Goal: Task Accomplishment & Management: Use online tool/utility

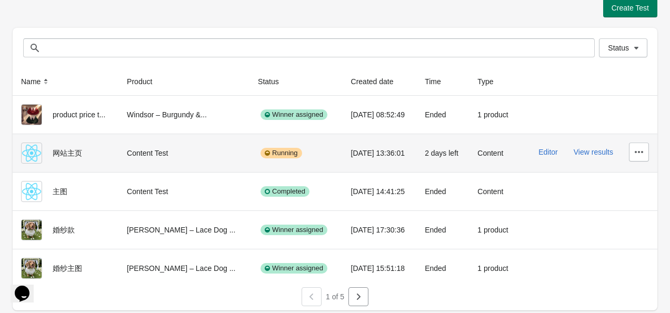
scroll to position [13, 0]
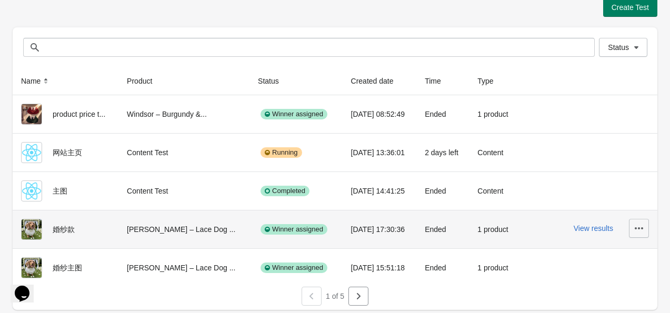
click at [634, 227] on icon "button" at bounding box center [639, 228] width 11 height 11
click at [596, 227] on button "View results" at bounding box center [593, 228] width 39 height 8
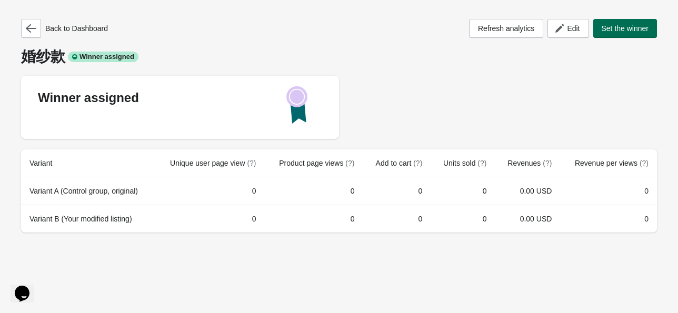
click at [607, 29] on span "Set the winner" at bounding box center [625, 28] width 47 height 8
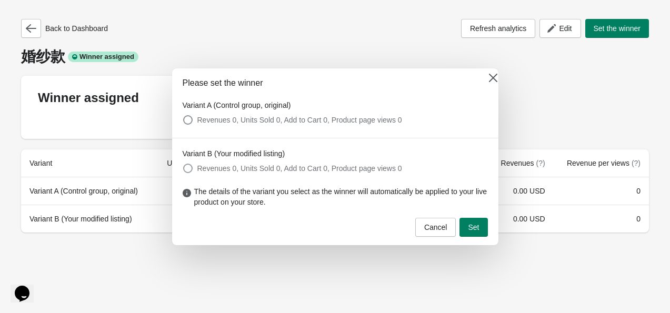
click at [187, 168] on span at bounding box center [187, 168] width 9 height 9
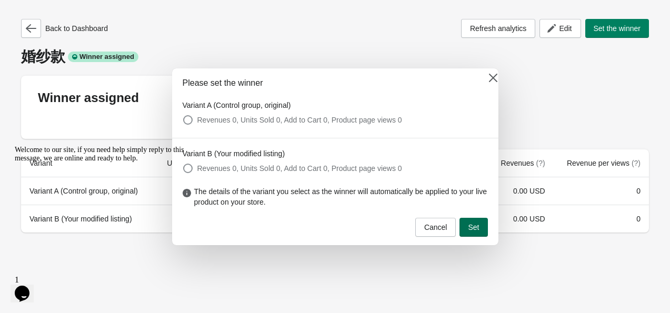
click at [475, 224] on span "Set" at bounding box center [473, 227] width 11 height 8
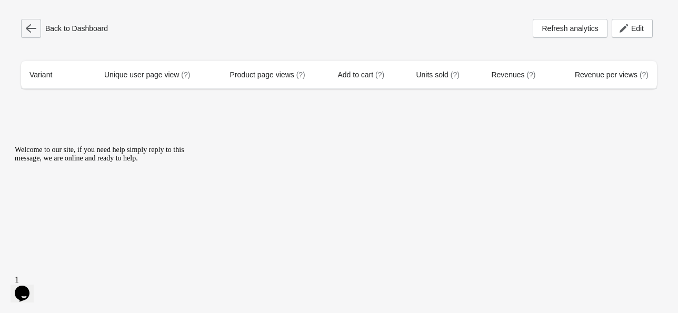
click at [29, 29] on icon "button" at bounding box center [31, 28] width 11 height 11
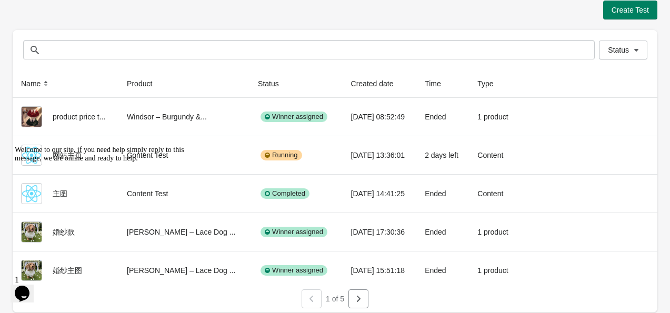
scroll to position [13, 0]
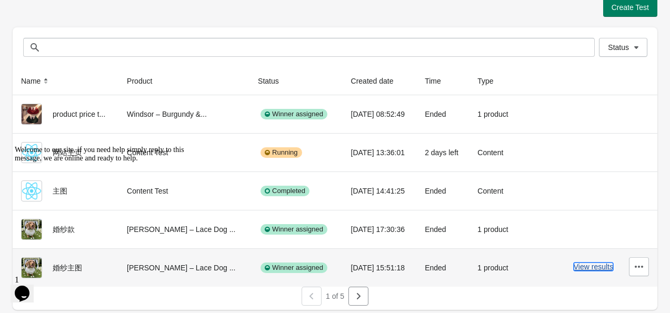
click at [603, 264] on button "View results" at bounding box center [593, 267] width 39 height 8
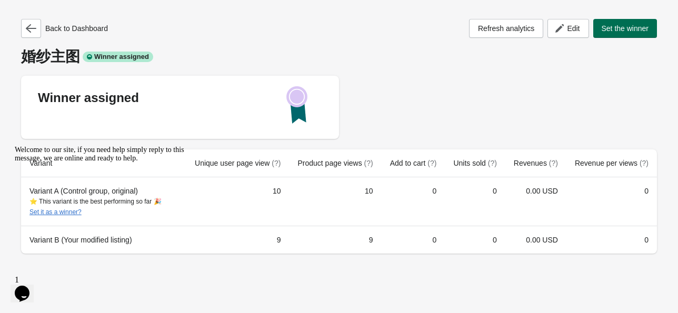
click at [622, 27] on span "Set the winner" at bounding box center [625, 28] width 47 height 8
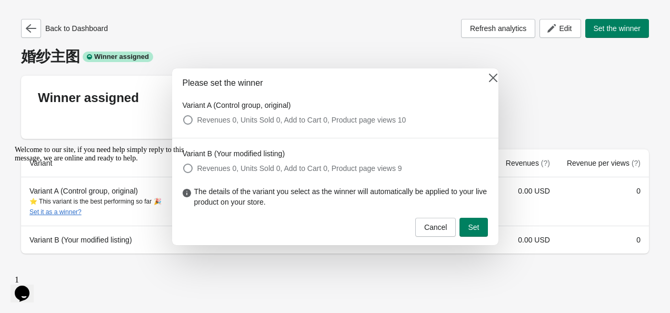
drag, startPoint x: 186, startPoint y: 166, endPoint x: 199, endPoint y: 164, distance: 12.8
click at [187, 163] on div "Welcome to our site, if you need help simply reply to this message, we are onli…" at bounding box center [110, 154] width 190 height 17
click at [185, 163] on div "Welcome to our site, if you need help simply reply to this message, we are onli…" at bounding box center [110, 154] width 190 height 17
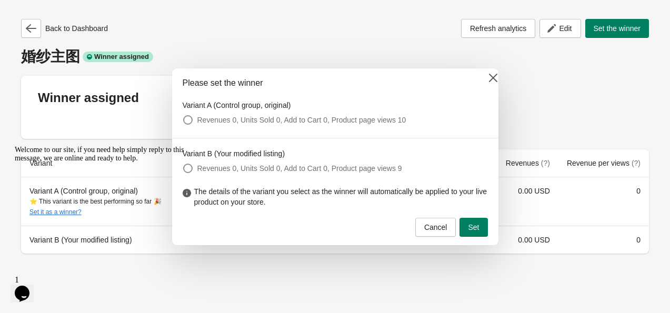
click at [190, 163] on div "Welcome to our site, if you need help simply reply to this message, we are onli…" at bounding box center [110, 154] width 190 height 17
click at [189, 163] on div "Welcome to our site, if you need help simply reply to this message, we are onli…" at bounding box center [110, 154] width 190 height 17
click at [186, 163] on div "Welcome to our site, if you need help simply reply to this message, we are onli…" at bounding box center [110, 154] width 190 height 17
drag, startPoint x: 186, startPoint y: 168, endPoint x: 166, endPoint y: 176, distance: 21.5
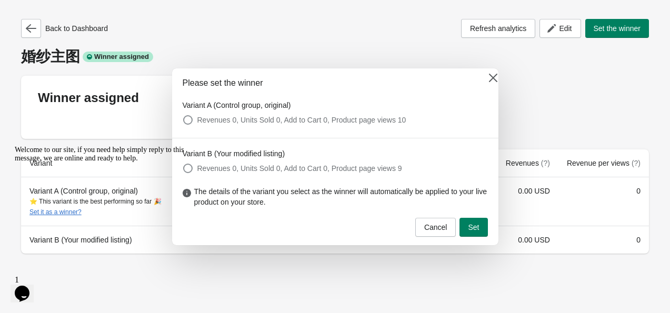
click at [186, 163] on div "Welcome to our site, if you need help simply reply to this message, we are onli…" at bounding box center [110, 154] width 190 height 17
click at [15, 146] on icon "Chat attention grabber" at bounding box center [15, 146] width 0 height 0
click at [187, 169] on span at bounding box center [187, 168] width 9 height 9
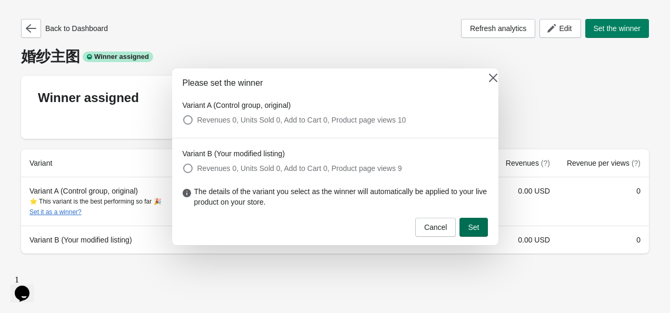
click at [470, 231] on span "Set" at bounding box center [473, 227] width 11 height 8
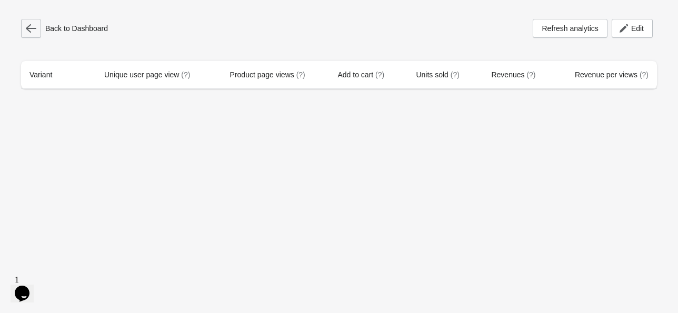
click at [23, 29] on button "button" at bounding box center [31, 28] width 20 height 19
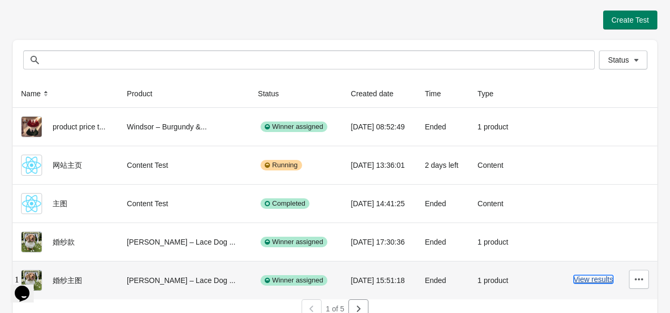
click at [603, 282] on button "View results" at bounding box center [593, 279] width 39 height 8
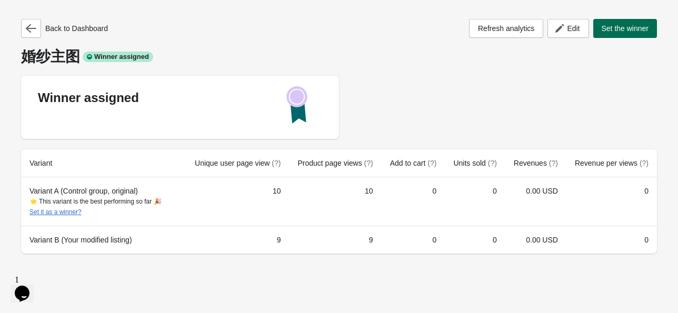
click at [644, 29] on span "Set the winner" at bounding box center [625, 28] width 47 height 8
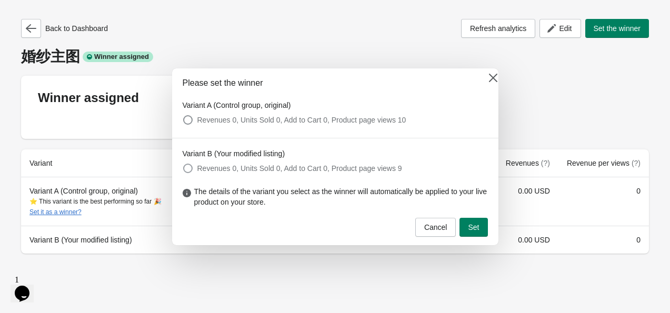
click at [185, 171] on span at bounding box center [187, 168] width 9 height 9
click at [474, 226] on span "Set" at bounding box center [473, 227] width 11 height 8
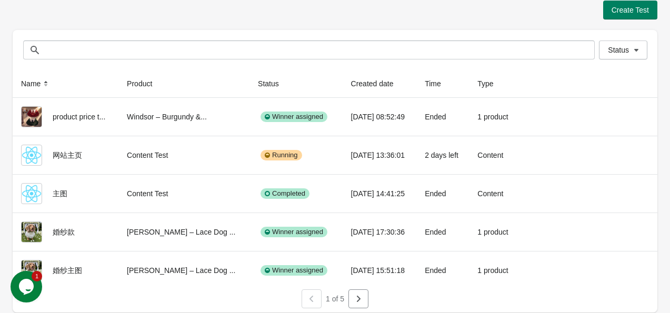
scroll to position [13, 0]
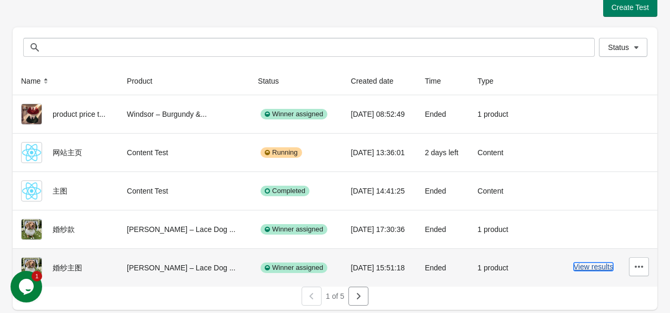
click at [602, 267] on button "View results" at bounding box center [593, 267] width 39 height 8
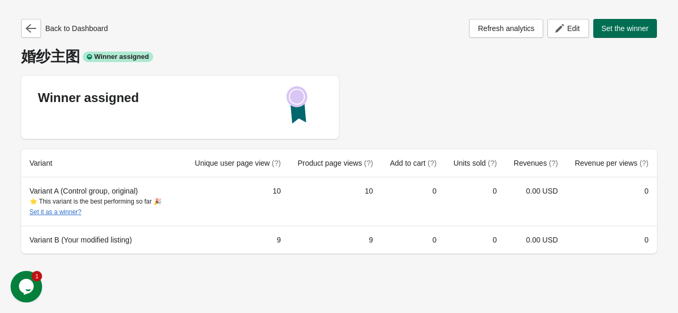
click at [629, 29] on span "Set the winner" at bounding box center [625, 28] width 47 height 8
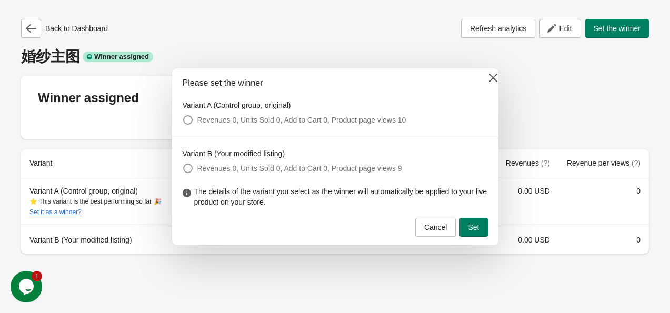
click at [186, 168] on span at bounding box center [187, 168] width 9 height 9
click at [474, 228] on span "Set" at bounding box center [473, 227] width 11 height 8
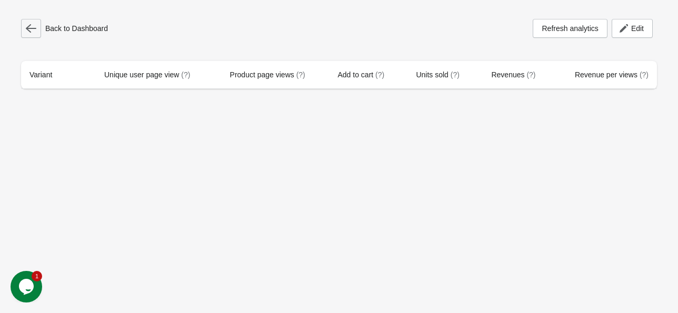
click at [29, 31] on icon "button" at bounding box center [31, 28] width 11 height 8
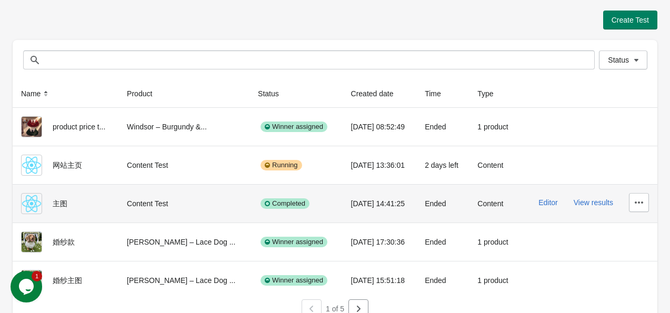
scroll to position [13, 0]
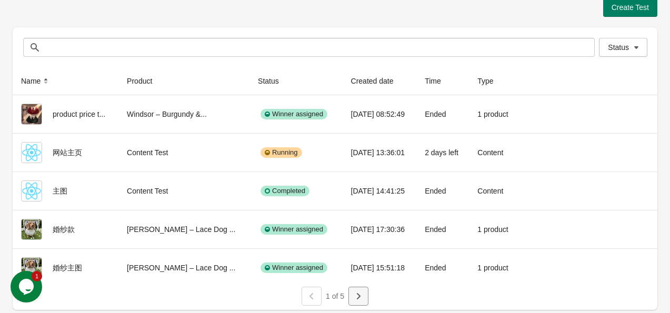
click at [363, 299] on icon "button" at bounding box center [358, 296] width 11 height 11
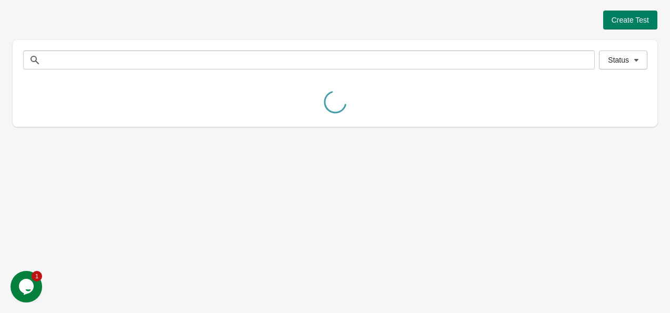
scroll to position [0, 0]
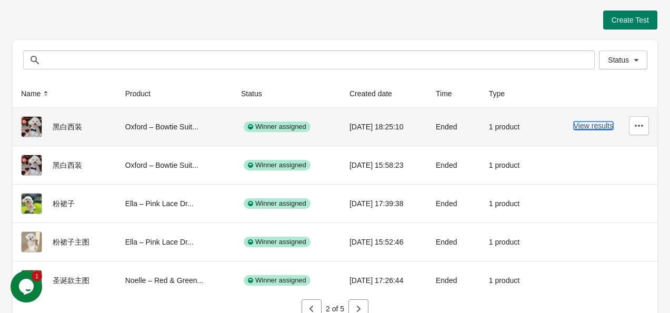
click at [594, 127] on button "View results" at bounding box center [593, 126] width 39 height 8
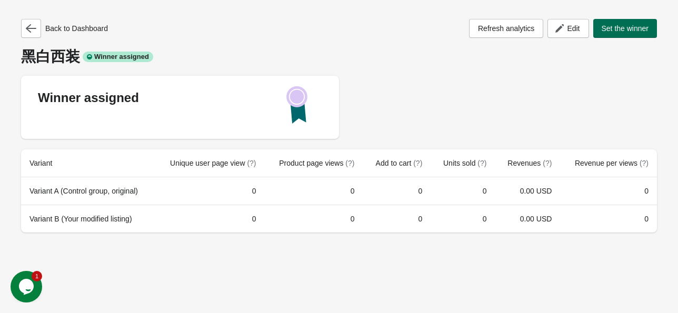
click at [617, 32] on span "Set the winner" at bounding box center [625, 28] width 47 height 8
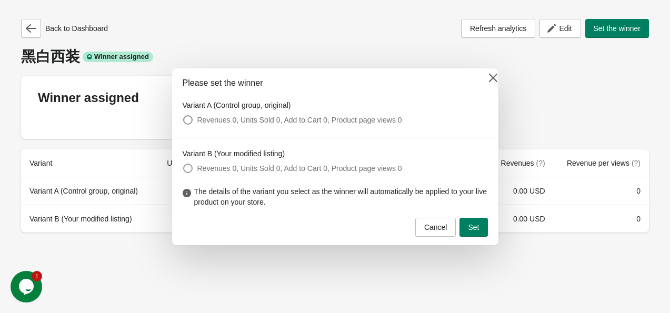
click at [185, 166] on span at bounding box center [187, 168] width 9 height 9
click at [472, 227] on span "Set" at bounding box center [473, 227] width 11 height 8
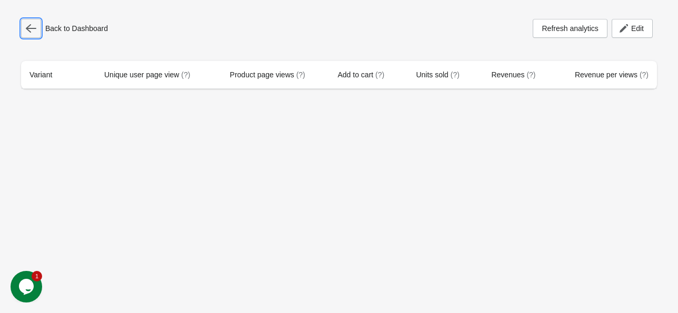
click at [29, 27] on icon "button" at bounding box center [31, 28] width 11 height 11
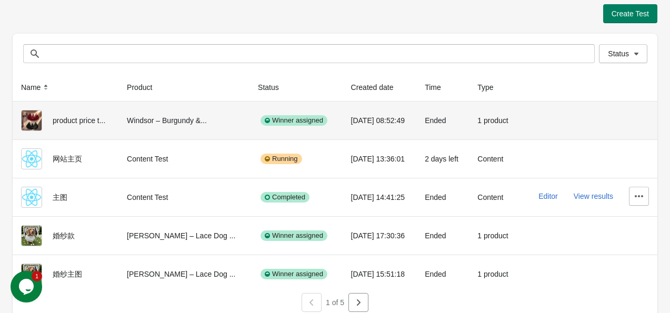
scroll to position [13, 0]
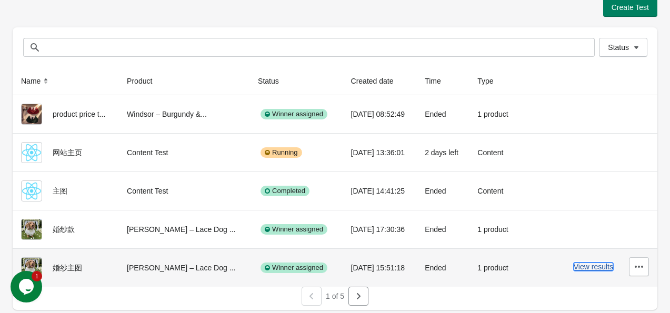
click at [604, 268] on button "View results" at bounding box center [593, 267] width 39 height 8
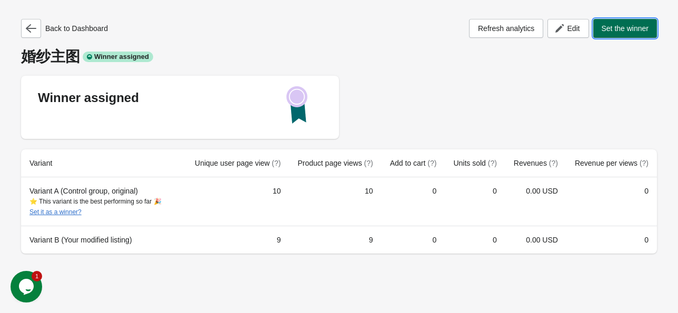
click at [617, 30] on span "Set the winner" at bounding box center [625, 28] width 47 height 8
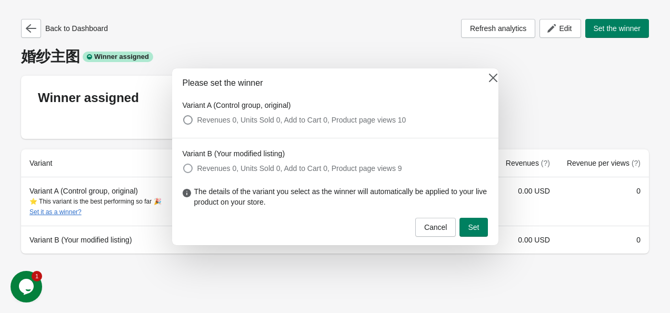
click at [189, 171] on span at bounding box center [187, 168] width 9 height 9
click at [476, 228] on span "Set" at bounding box center [473, 227] width 11 height 8
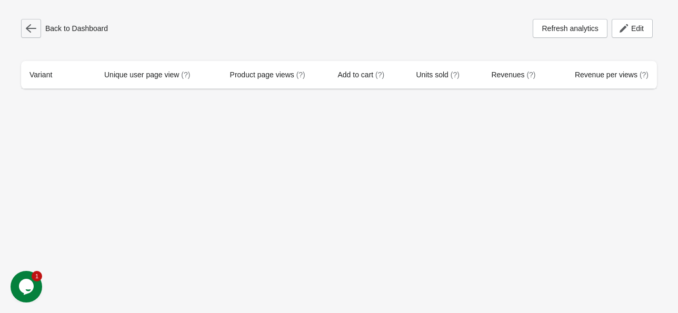
click at [23, 25] on button "button" at bounding box center [31, 28] width 20 height 19
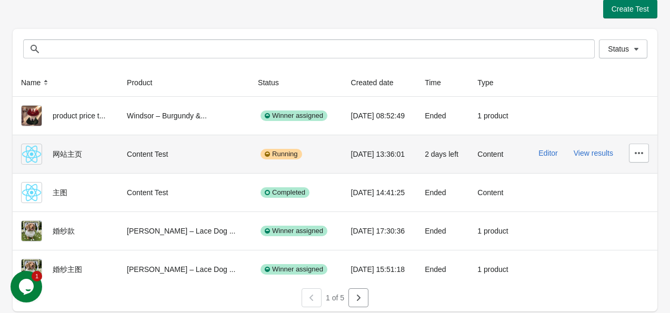
scroll to position [13, 0]
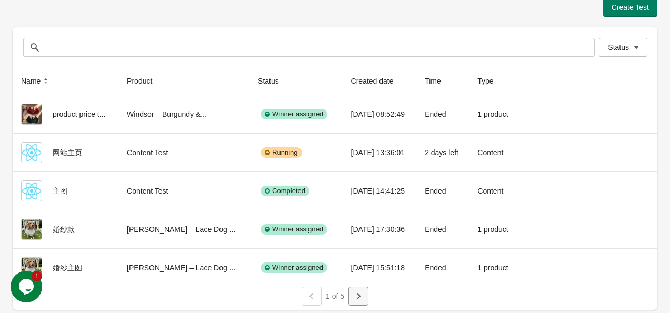
click at [360, 295] on icon "button" at bounding box center [359, 296] width 4 height 6
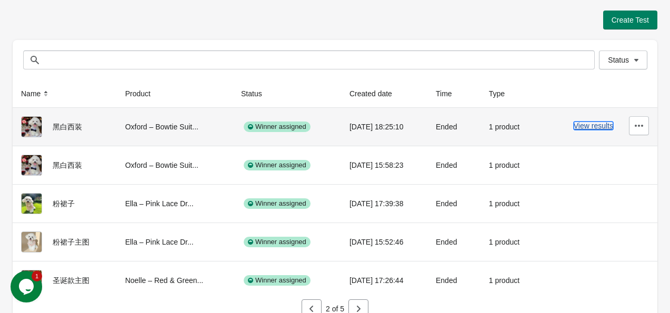
click at [595, 125] on button "View results" at bounding box center [593, 126] width 39 height 8
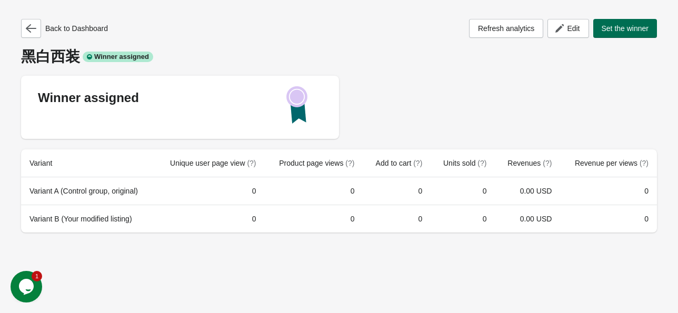
click at [610, 27] on span "Set the winner" at bounding box center [625, 28] width 47 height 8
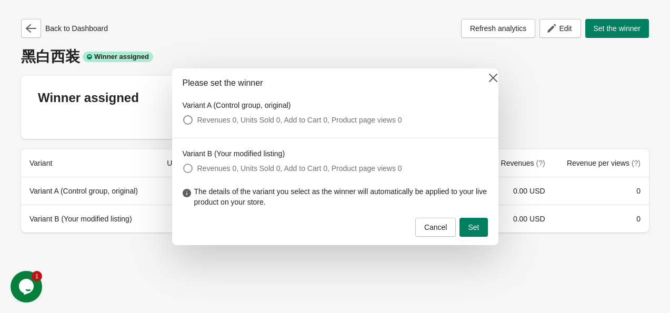
click at [186, 165] on span at bounding box center [187, 168] width 9 height 9
click at [474, 226] on span "Set" at bounding box center [473, 227] width 11 height 8
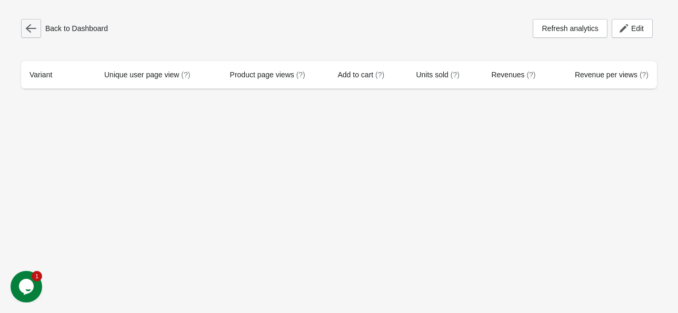
click at [31, 25] on icon "button" at bounding box center [31, 28] width 11 height 11
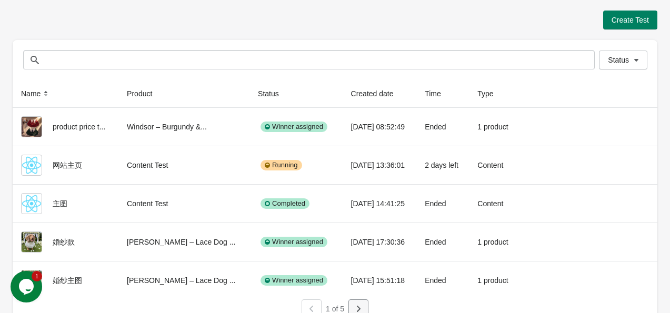
click at [357, 306] on icon "button" at bounding box center [359, 309] width 4 height 6
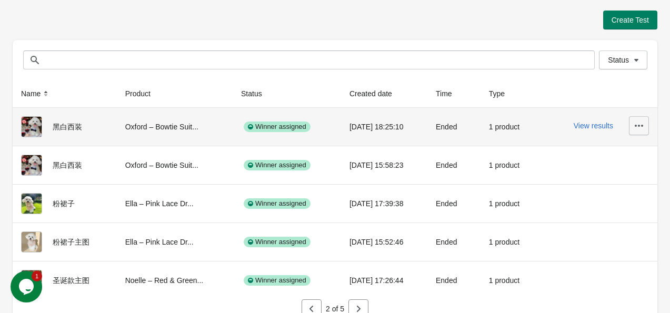
click at [640, 126] on icon "button" at bounding box center [639, 126] width 8 height 2
click at [600, 177] on span "View Product Page" at bounding box center [609, 175] width 63 height 11
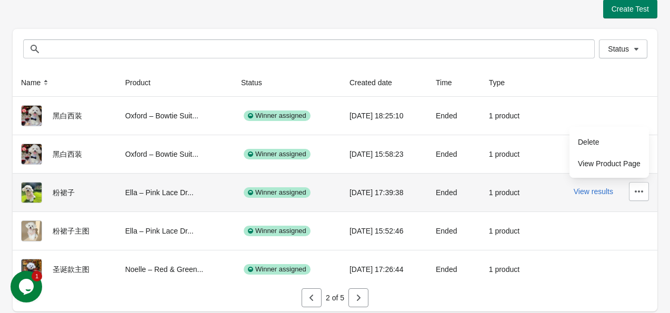
scroll to position [13, 0]
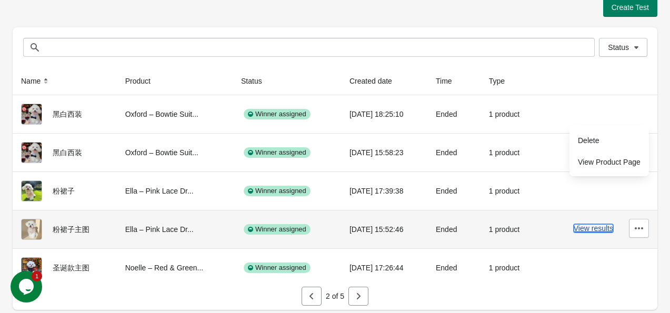
click at [603, 230] on button "View results" at bounding box center [593, 228] width 39 height 8
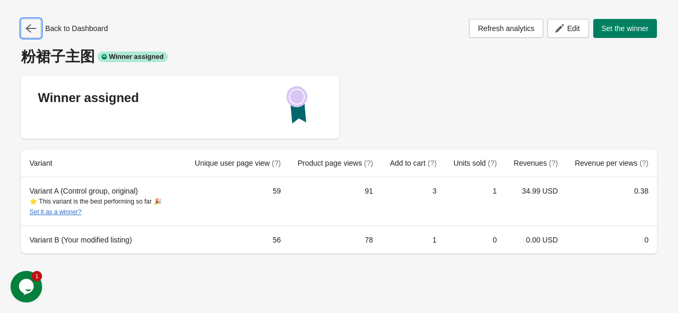
click at [36, 23] on button "button" at bounding box center [31, 28] width 20 height 19
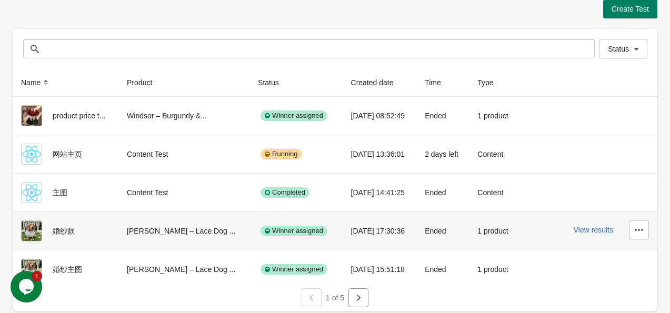
scroll to position [13, 0]
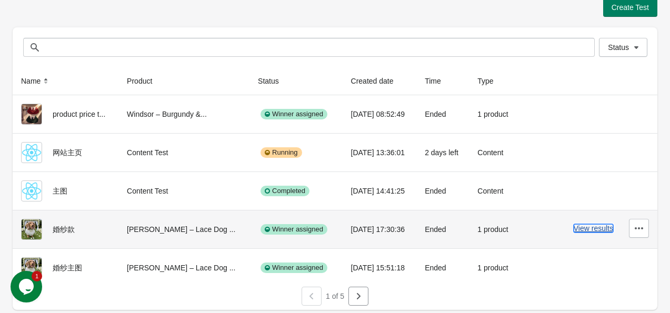
click at [599, 227] on button "View results" at bounding box center [593, 228] width 39 height 8
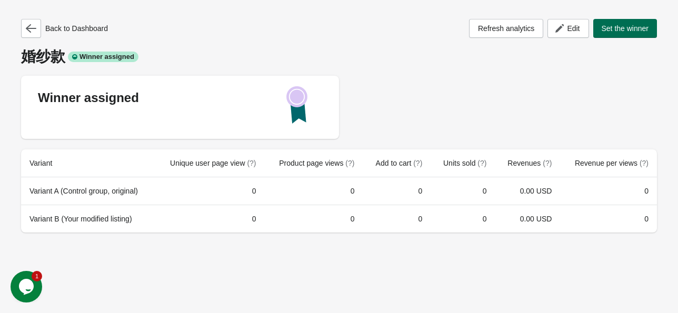
click at [615, 26] on span "Set the winner" at bounding box center [625, 28] width 47 height 8
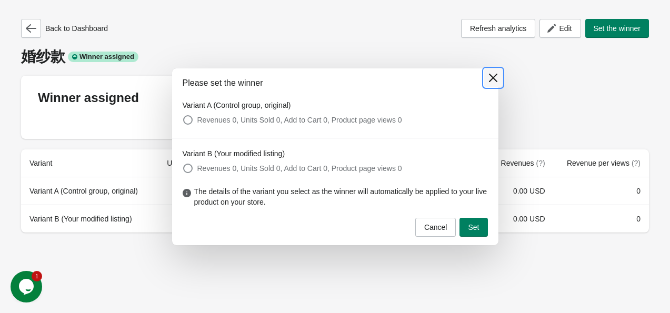
click at [489, 82] on icon at bounding box center [493, 78] width 11 height 11
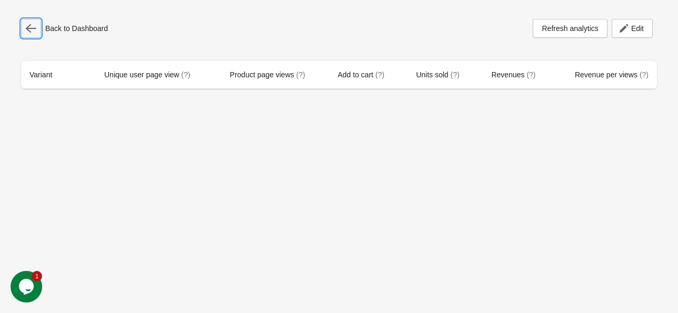
click at [28, 31] on icon "button" at bounding box center [31, 28] width 11 height 8
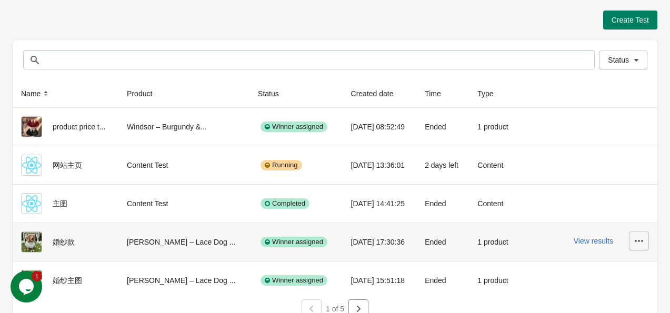
click at [643, 236] on icon "button" at bounding box center [639, 241] width 11 height 11
click at [617, 292] on span "View Product Page" at bounding box center [609, 289] width 63 height 11
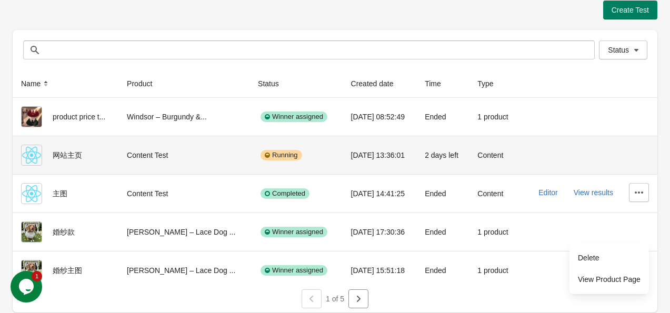
scroll to position [13, 0]
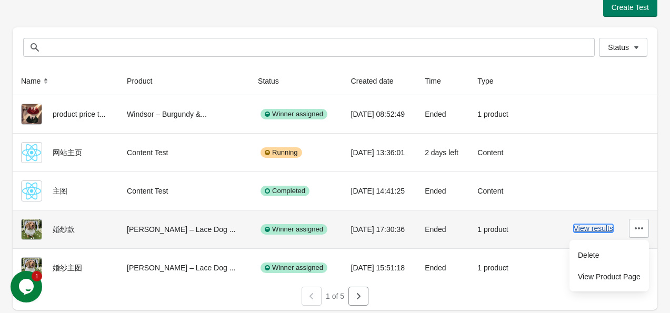
click at [600, 226] on button "View results" at bounding box center [593, 228] width 39 height 8
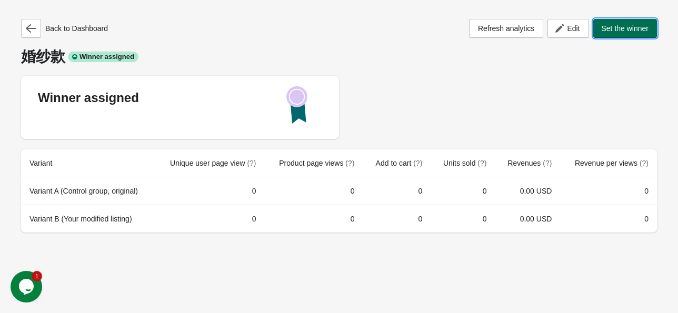
click at [624, 30] on span "Set the winner" at bounding box center [625, 28] width 47 height 8
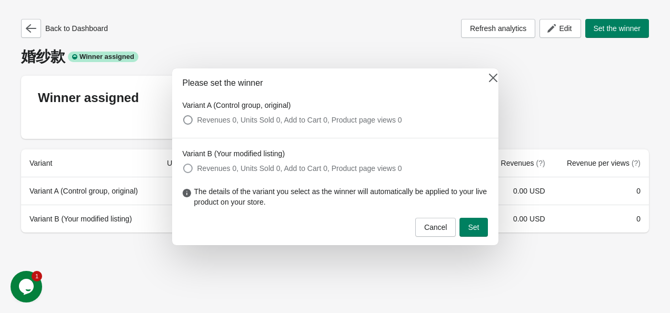
click at [187, 167] on span at bounding box center [187, 168] width 9 height 9
click at [476, 228] on span "Set" at bounding box center [473, 227] width 11 height 8
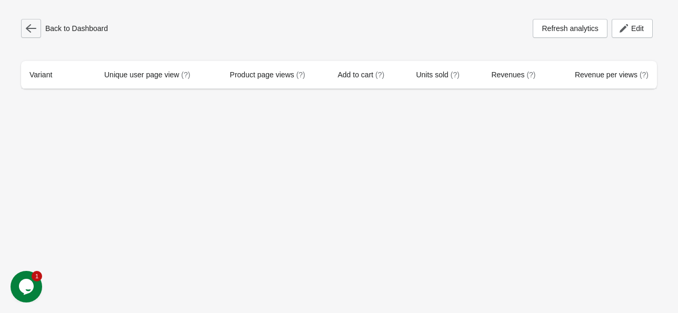
click at [29, 32] on icon "button" at bounding box center [31, 28] width 11 height 11
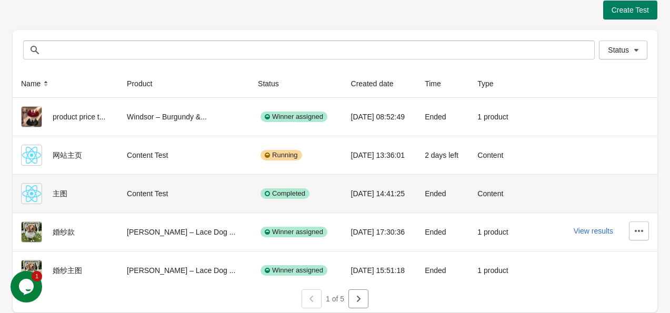
scroll to position [13, 0]
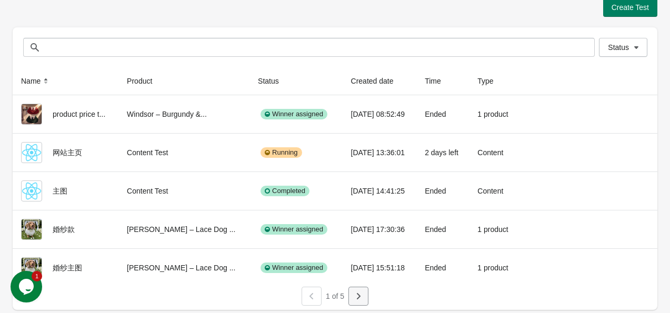
click at [358, 294] on icon "button" at bounding box center [359, 296] width 4 height 6
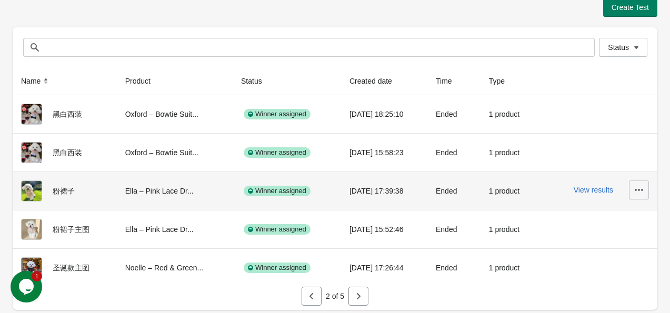
click at [635, 186] on icon "button" at bounding box center [639, 190] width 11 height 11
click at [415, 189] on div "2025/9/21 17:39:38" at bounding box center [384, 191] width 69 height 21
click at [640, 187] on icon "button" at bounding box center [639, 190] width 11 height 11
click at [616, 236] on span "View Product Page" at bounding box center [609, 238] width 63 height 11
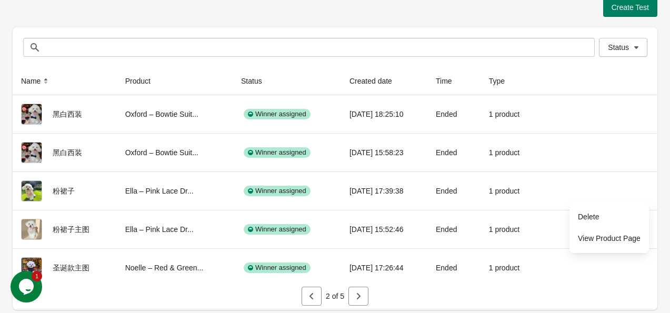
click at [668, 216] on div "Create Test Status Status Name Product Status Created date Time Type 黑白西装 Oxfor…" at bounding box center [335, 150] width 670 height 327
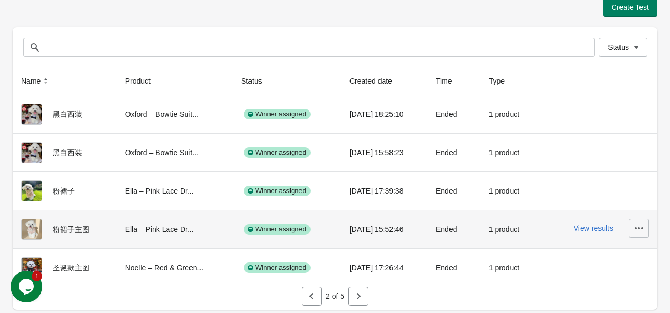
click at [641, 234] on button "button" at bounding box center [639, 228] width 20 height 19
click at [604, 276] on span "View Product Page" at bounding box center [609, 277] width 63 height 11
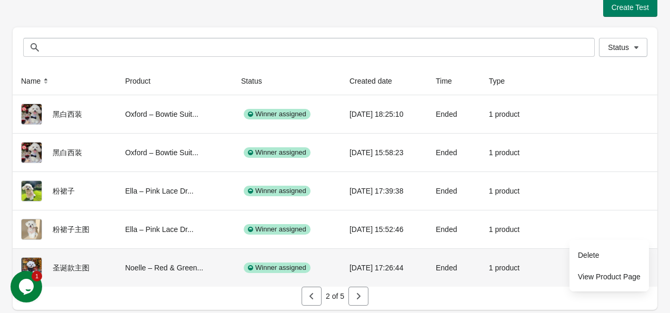
drag, startPoint x: 540, startPoint y: 259, endPoint x: 551, endPoint y: 265, distance: 12.5
click at [541, 261] on tr "圣诞款主图 Noelle – Red & Green... Winner assigned 2025/9/21 17:26:44 Ended 1 produc…" at bounding box center [335, 267] width 645 height 38
click at [640, 266] on icon "button" at bounding box center [639, 267] width 11 height 11
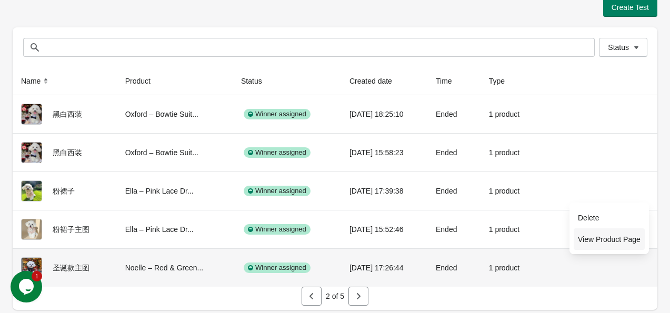
click at [616, 238] on span "View Product Page" at bounding box center [609, 239] width 63 height 11
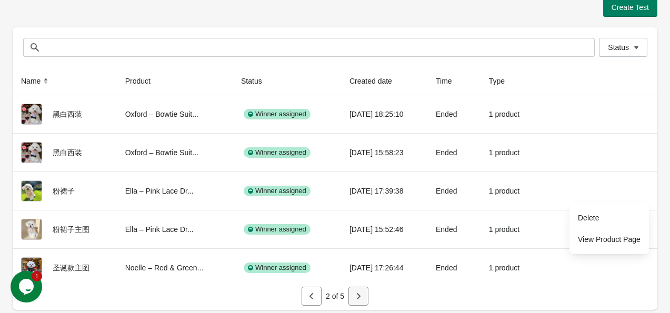
click at [358, 295] on icon "button" at bounding box center [358, 296] width 11 height 11
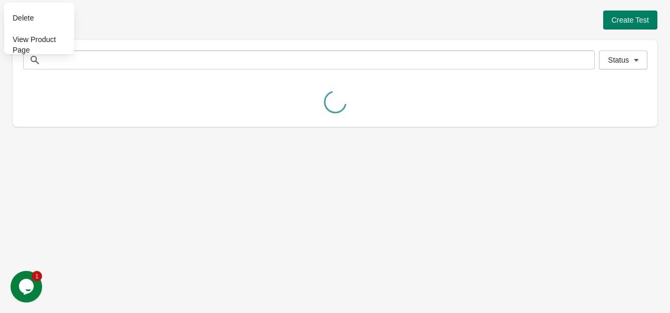
scroll to position [0, 0]
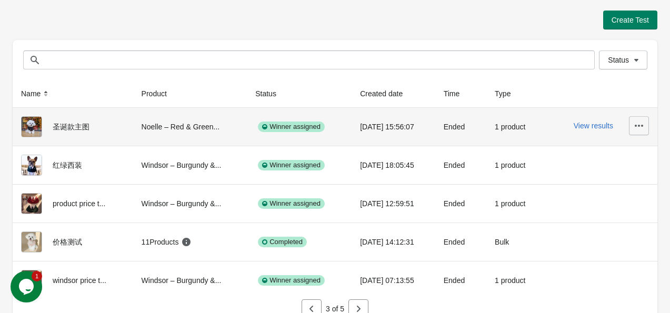
click at [640, 128] on icon "button" at bounding box center [639, 126] width 11 height 11
click at [608, 170] on span "View Product Page" at bounding box center [609, 175] width 63 height 11
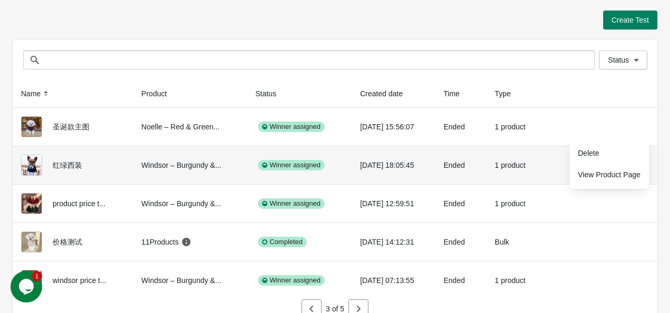
scroll to position [13, 0]
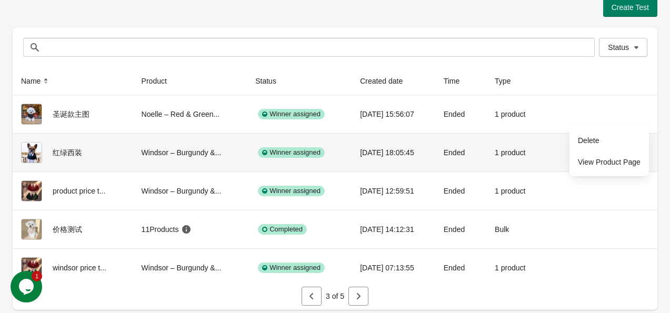
click at [477, 155] on div "Ended" at bounding box center [461, 152] width 34 height 21
click at [639, 152] on icon "button" at bounding box center [639, 151] width 11 height 11
click at [613, 203] on span "View Product Page" at bounding box center [609, 200] width 63 height 11
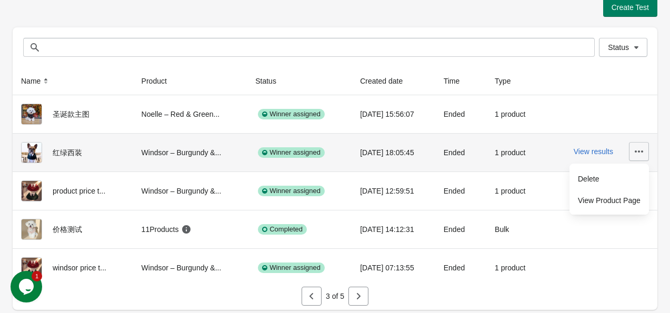
click at [638, 149] on icon "button" at bounding box center [639, 151] width 11 height 11
click at [606, 149] on button "View results" at bounding box center [593, 151] width 39 height 8
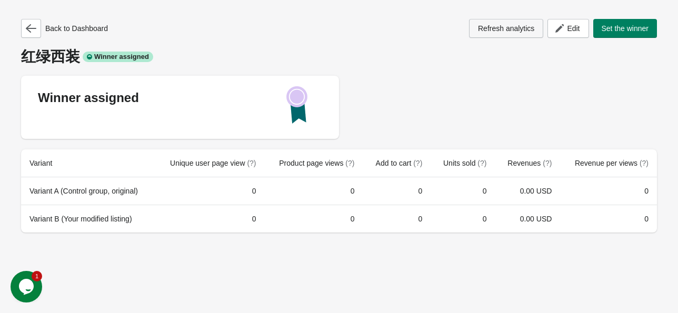
click at [505, 26] on span "Refresh analytics" at bounding box center [506, 28] width 56 height 8
click at [525, 27] on span "Refresh analytics" at bounding box center [506, 28] width 56 height 8
click at [569, 27] on span "Edit" at bounding box center [573, 28] width 13 height 8
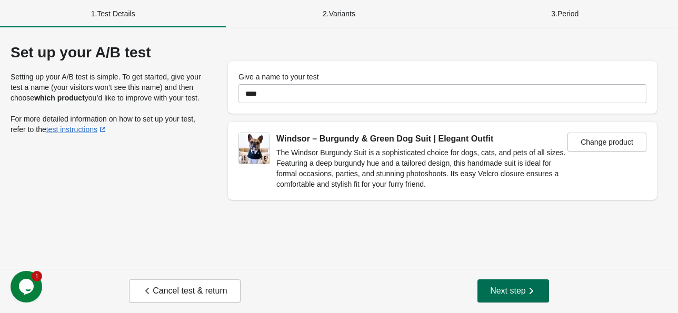
click at [523, 291] on span "Next step" at bounding box center [513, 291] width 46 height 11
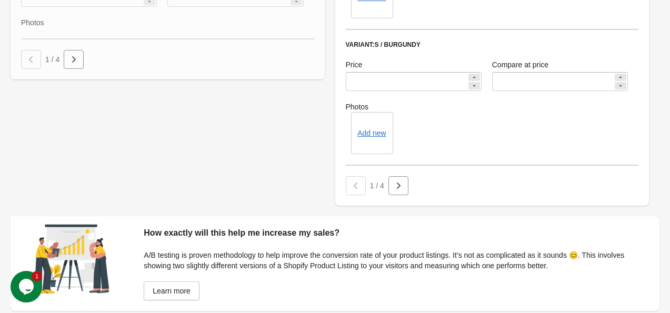
scroll to position [795, 0]
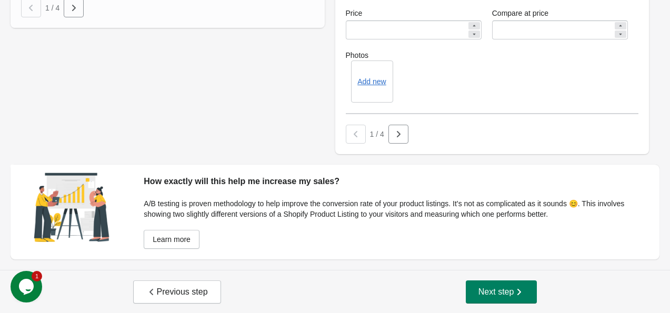
click at [507, 304] on div "Previous step Next step" at bounding box center [335, 292] width 670 height 44
click at [506, 295] on span "Next step" at bounding box center [502, 292] width 46 height 11
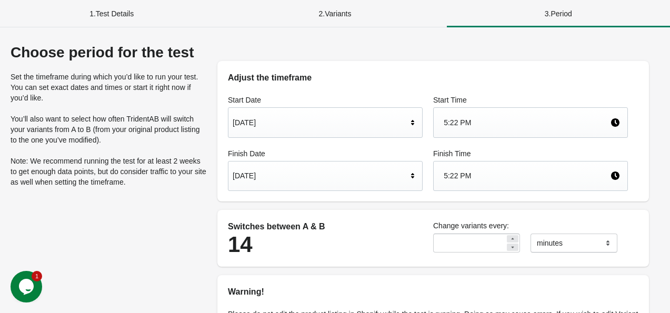
scroll to position [154, 0]
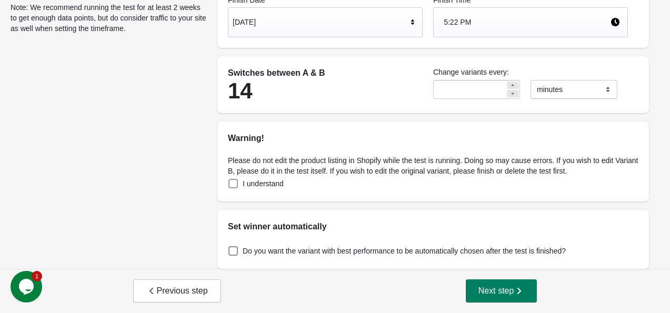
click at [238, 187] on span at bounding box center [233, 183] width 11 height 11
click at [507, 287] on span "Next step" at bounding box center [502, 291] width 46 height 11
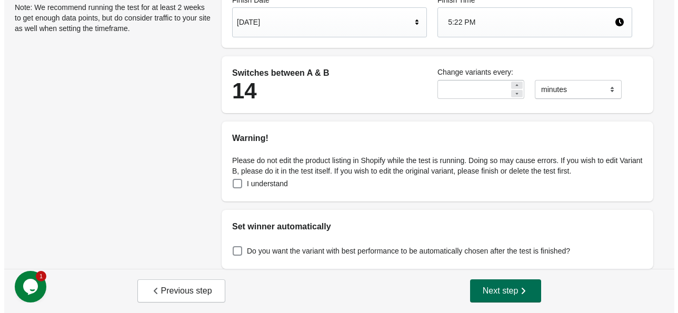
scroll to position [0, 0]
